Goal: Task Accomplishment & Management: Complete application form

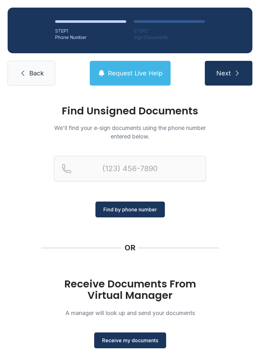
click at [126, 152] on div "Find Unsigned Documents We'll find your e-sign documents using the phone number…" at bounding box center [130, 162] width 152 height 112
click at [140, 162] on input "Reservation phone number" at bounding box center [130, 168] width 152 height 25
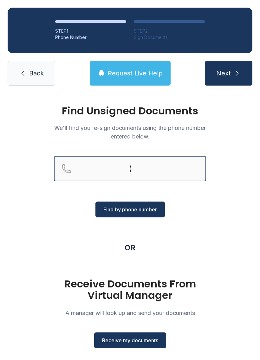
type input "("
click at [34, 78] on link "Back" at bounding box center [32, 73] width 48 height 25
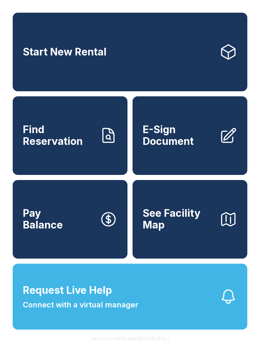
click at [180, 140] on span "E-Sign Document" at bounding box center [179, 135] width 72 height 23
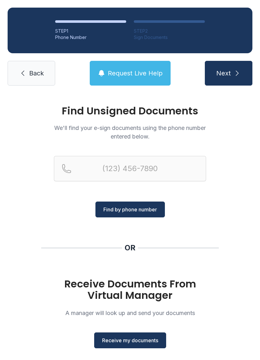
click at [141, 343] on span "Receive my documents" at bounding box center [130, 341] width 56 height 8
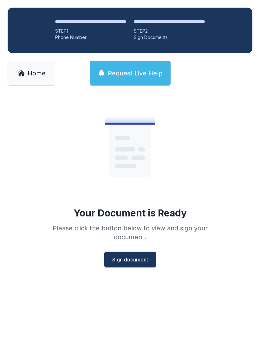
click at [145, 258] on span "Sign document" at bounding box center [130, 260] width 36 height 8
click at [138, 260] on span "Sign document" at bounding box center [130, 260] width 36 height 8
click at [34, 74] on span "Home" at bounding box center [37, 73] width 18 height 9
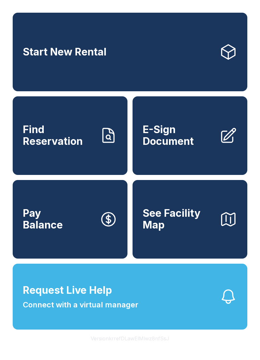
click at [191, 142] on span "E-Sign Document" at bounding box center [179, 135] width 72 height 23
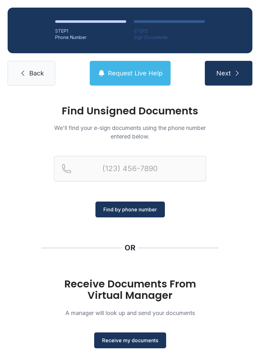
click at [135, 341] on span "Receive my documents" at bounding box center [130, 341] width 56 height 8
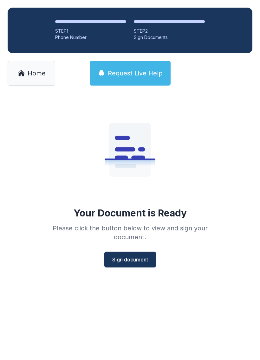
click at [133, 258] on span "Sign document" at bounding box center [130, 260] width 36 height 8
